Goal: Task Accomplishment & Management: Use online tool/utility

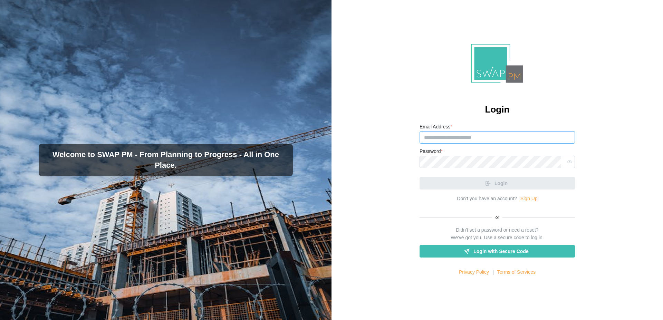
type input "**********"
click at [487, 188] on div "Login" at bounding box center [497, 181] width 155 height 18
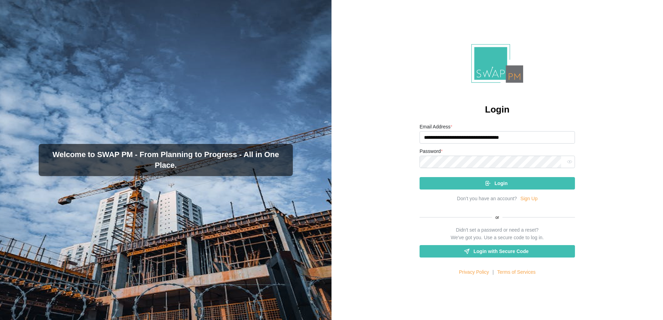
click at [495, 185] on span "Login" at bounding box center [501, 184] width 13 height 12
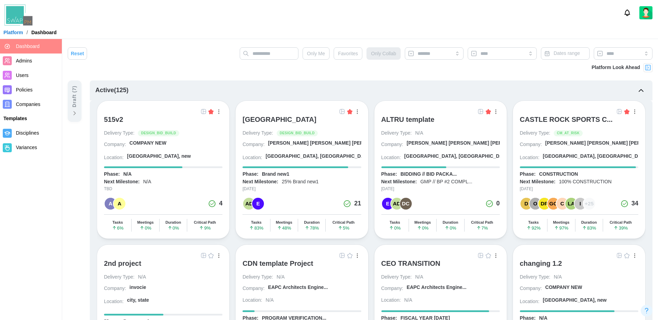
click at [301, 122] on div "ALTRU SPORTS COMPLEX" at bounding box center [279, 119] width 74 height 8
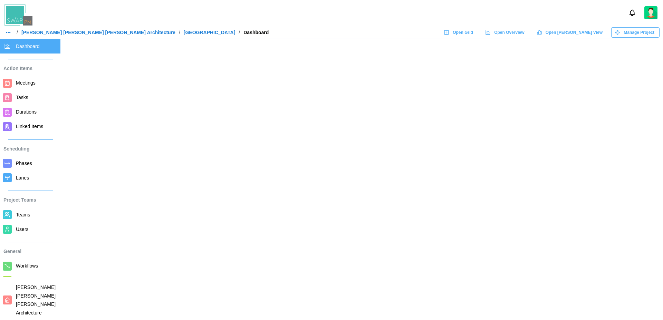
click at [413, 87] on main at bounding box center [331, 160] width 663 height 320
click at [478, 37] on link "Open Grid" at bounding box center [459, 32] width 38 height 10
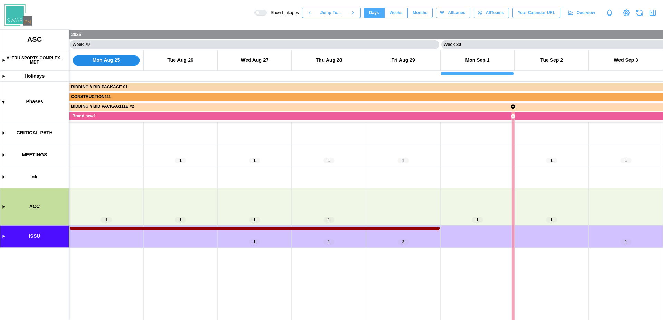
scroll to position [0, 28965]
click at [654, 12] on icon "button" at bounding box center [654, 13] width 0 height 6
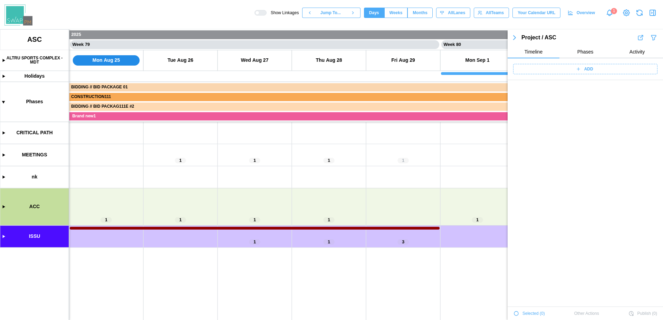
scroll to position [24147, 0]
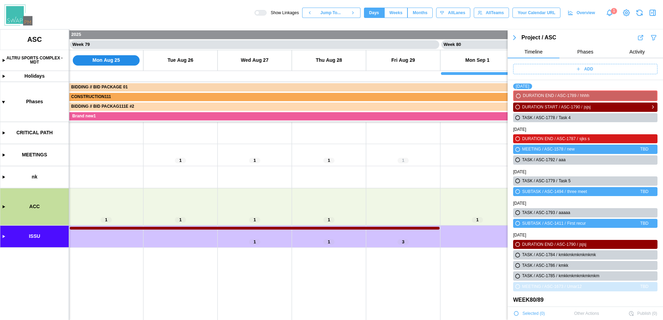
click at [518, 108] on icon "button" at bounding box center [518, 107] width 4 height 4
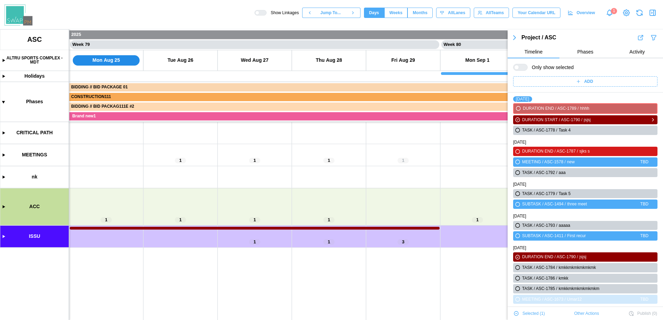
scroll to position [24160, 0]
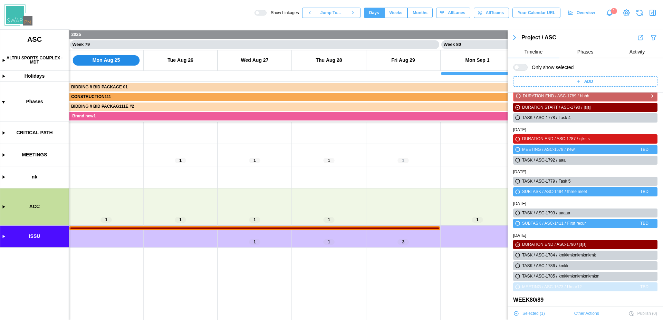
click at [517, 94] on icon "button" at bounding box center [519, 96] width 6 height 8
click at [522, 68] on div at bounding box center [523, 67] width 8 height 6
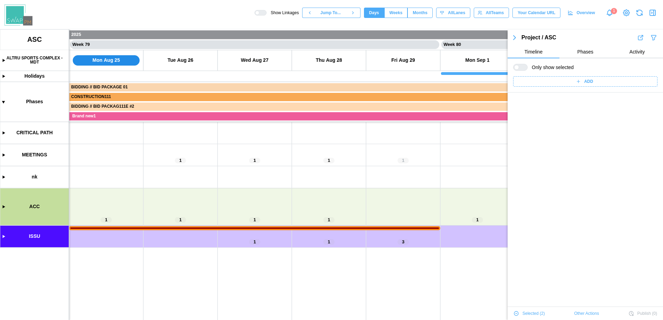
scroll to position [0, 0]
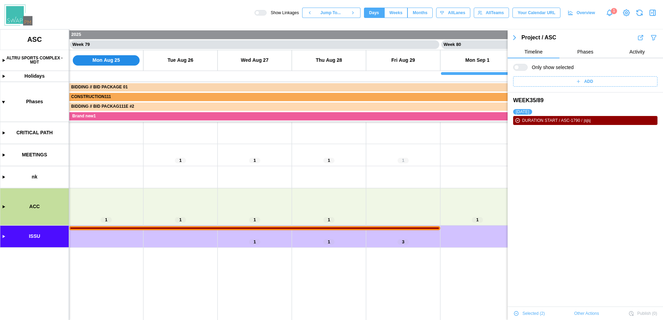
click at [523, 69] on div at bounding box center [520, 67] width 15 height 7
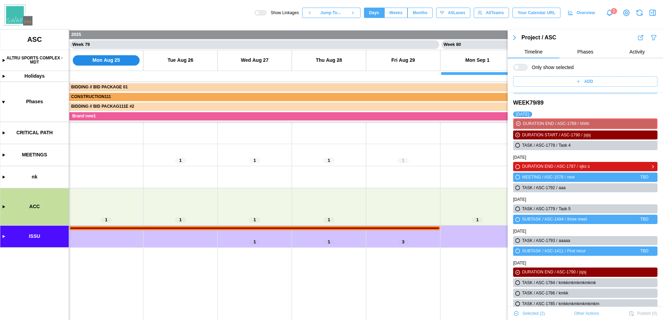
scroll to position [24106, 0]
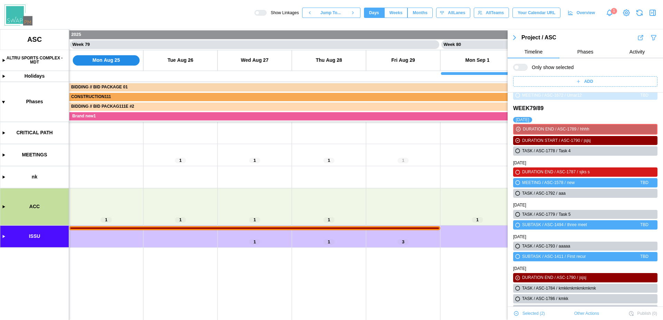
click at [521, 69] on div at bounding box center [523, 67] width 8 height 6
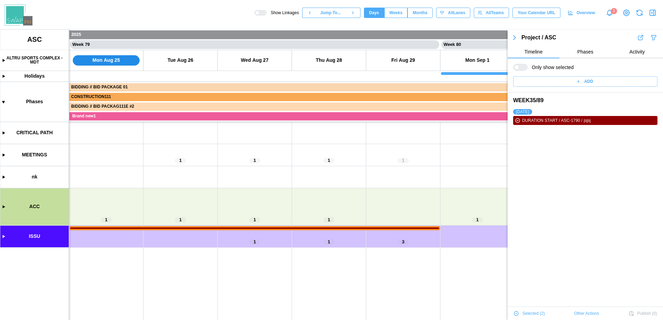
click at [527, 67] on div at bounding box center [520, 67] width 15 height 7
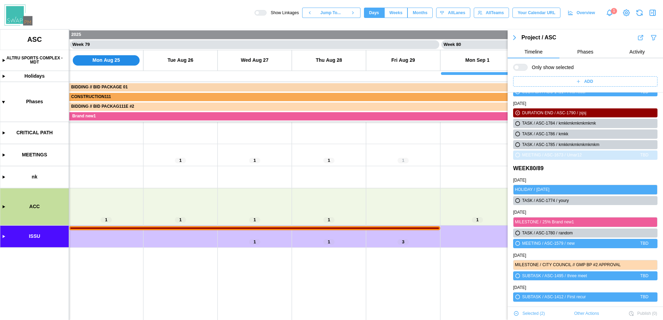
scroll to position [24266, 0]
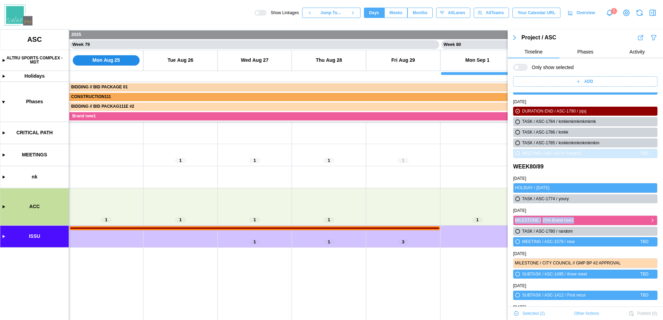
drag, startPoint x: 515, startPoint y: 220, endPoint x: 581, endPoint y: 218, distance: 66.7
click at [581, 218] on div "MILESTONE / 25% Brand new1" at bounding box center [585, 220] width 141 height 7
click at [580, 208] on div "[DATE]" at bounding box center [585, 211] width 144 height 7
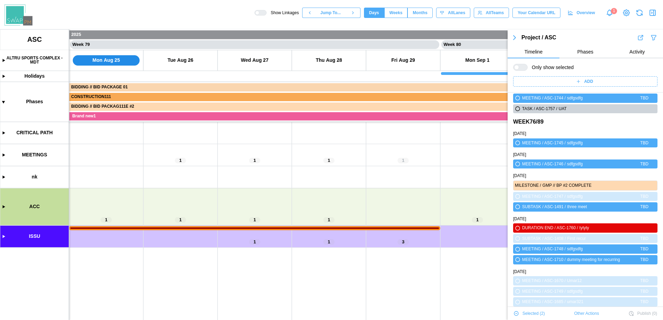
scroll to position [23292, 0]
